Goal: Navigation & Orientation: Find specific page/section

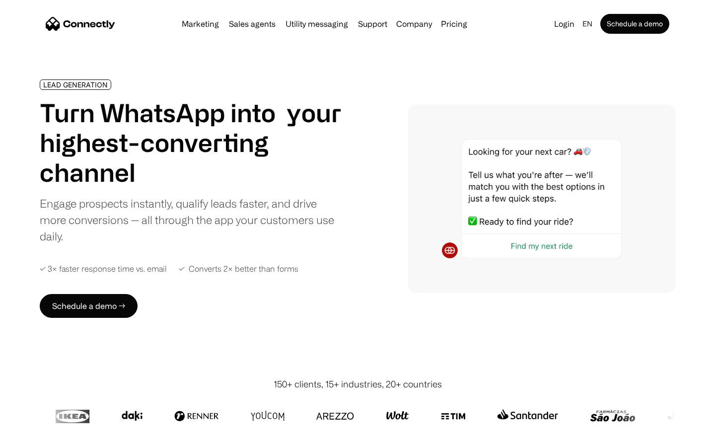
scroll to position [3340, 0]
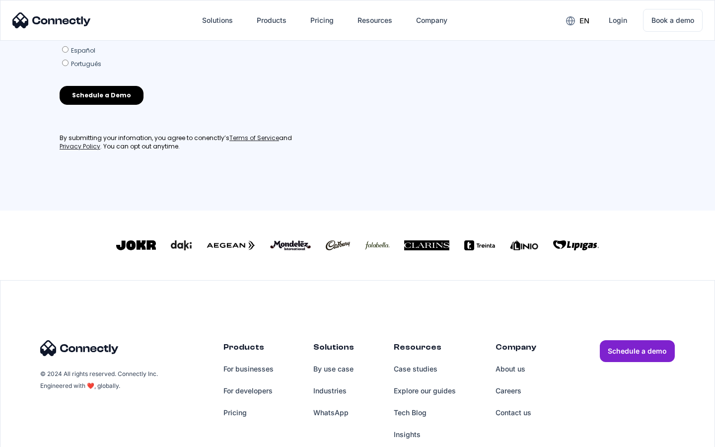
scroll to position [435, 0]
